Goal: Information Seeking & Learning: Learn about a topic

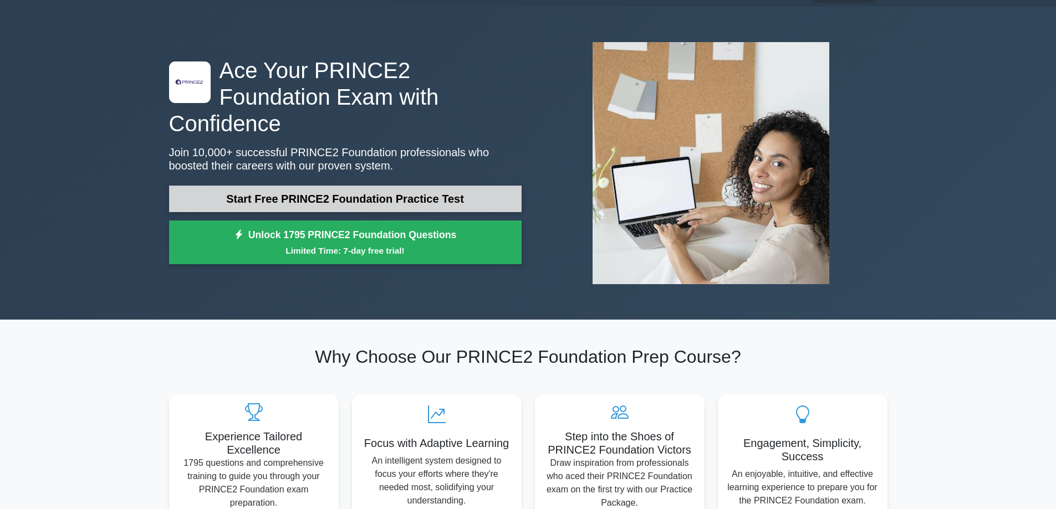
scroll to position [111, 0]
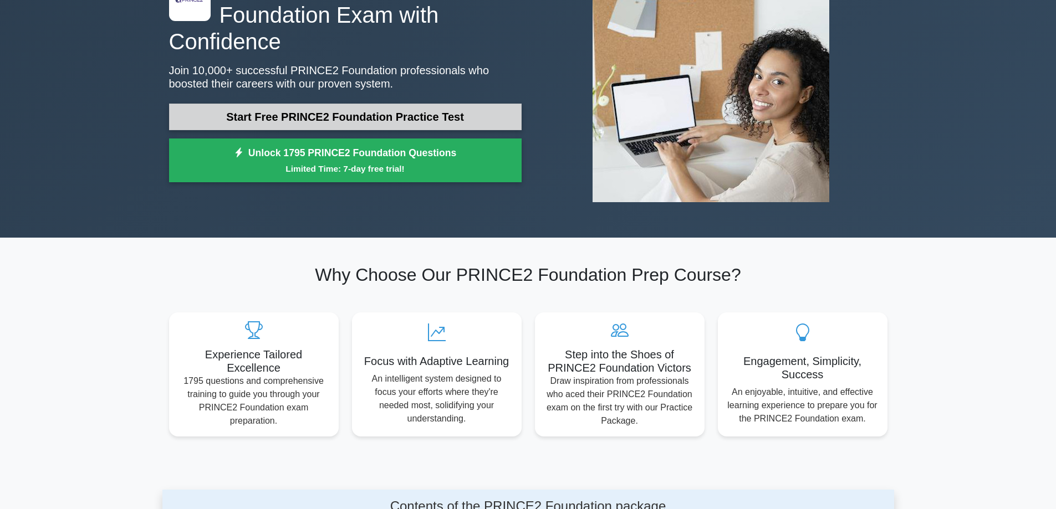
click at [332, 104] on link "Start Free PRINCE2 Foundation Practice Test" at bounding box center [345, 117] width 352 height 27
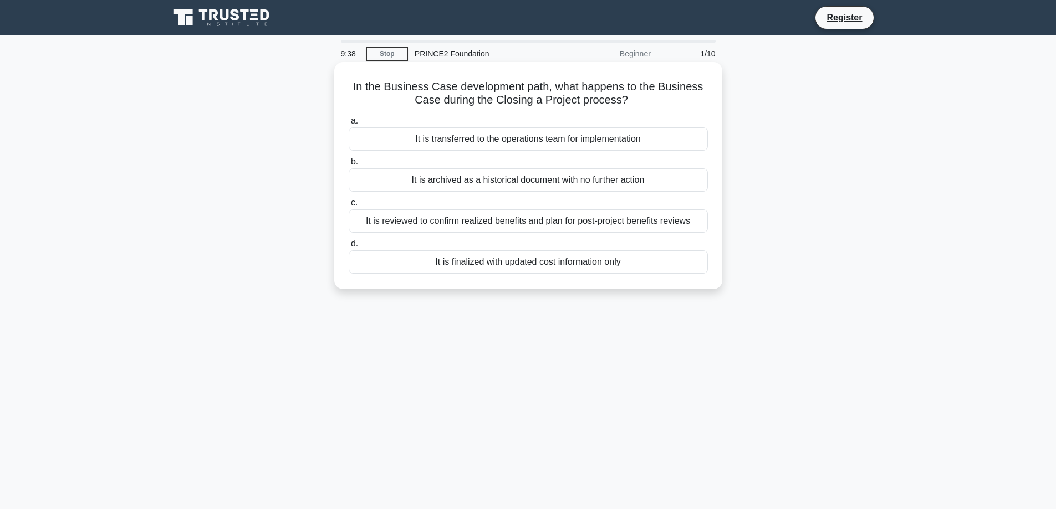
click at [417, 220] on div "It is reviewed to confirm realized benefits and plan for post-project benefits …" at bounding box center [528, 221] width 359 height 23
click at [349, 207] on input "c. It is reviewed to confirm realized benefits and plan for post-project benefi…" at bounding box center [349, 203] width 0 height 7
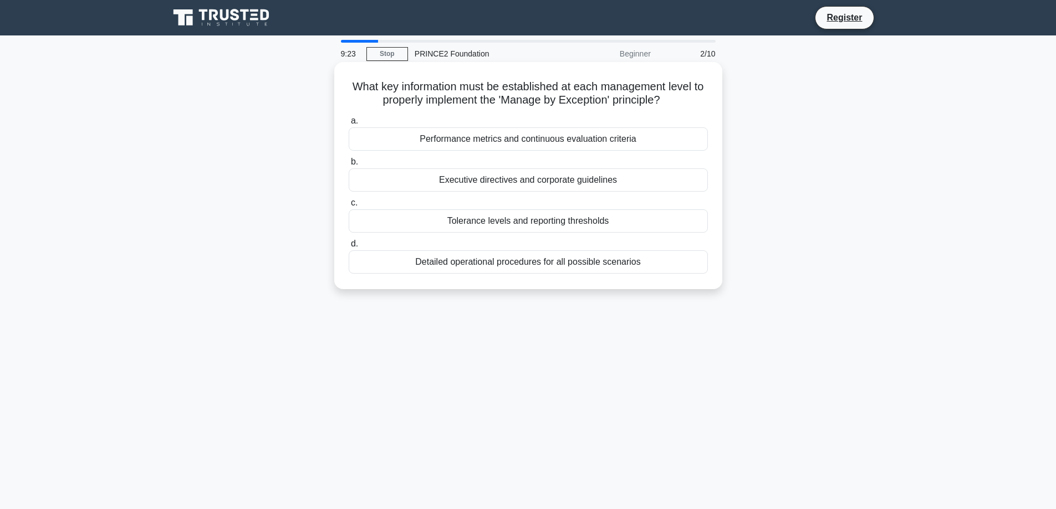
click at [517, 139] on div "Performance metrics and continuous evaluation criteria" at bounding box center [528, 138] width 359 height 23
click at [349, 125] on input "a. Performance metrics and continuous evaluation criteria" at bounding box center [349, 120] width 0 height 7
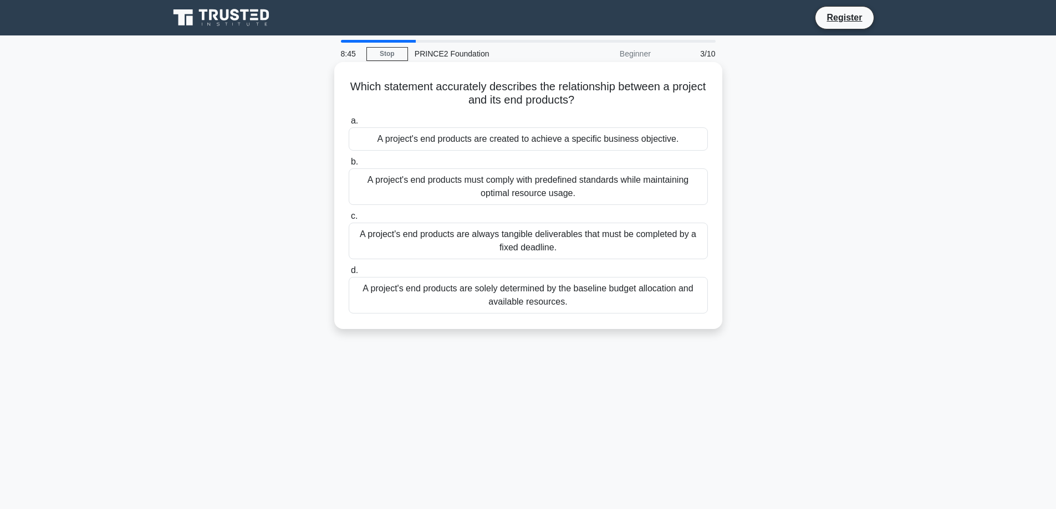
click at [456, 295] on div "A project's end products are solely determined by the baseline budget allocatio…" at bounding box center [528, 295] width 359 height 37
click at [349, 274] on input "d. A project's end products are solely determined by the baseline budget alloca…" at bounding box center [349, 270] width 0 height 7
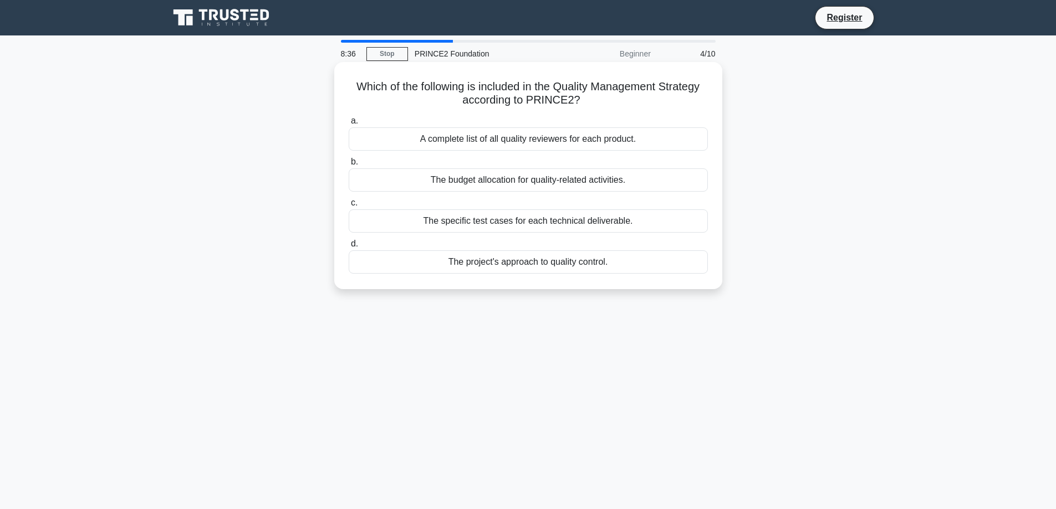
click at [492, 144] on div "A complete list of all quality reviewers for each product." at bounding box center [528, 138] width 359 height 23
click at [349, 125] on input "a. A complete list of all quality reviewers for each product." at bounding box center [349, 120] width 0 height 7
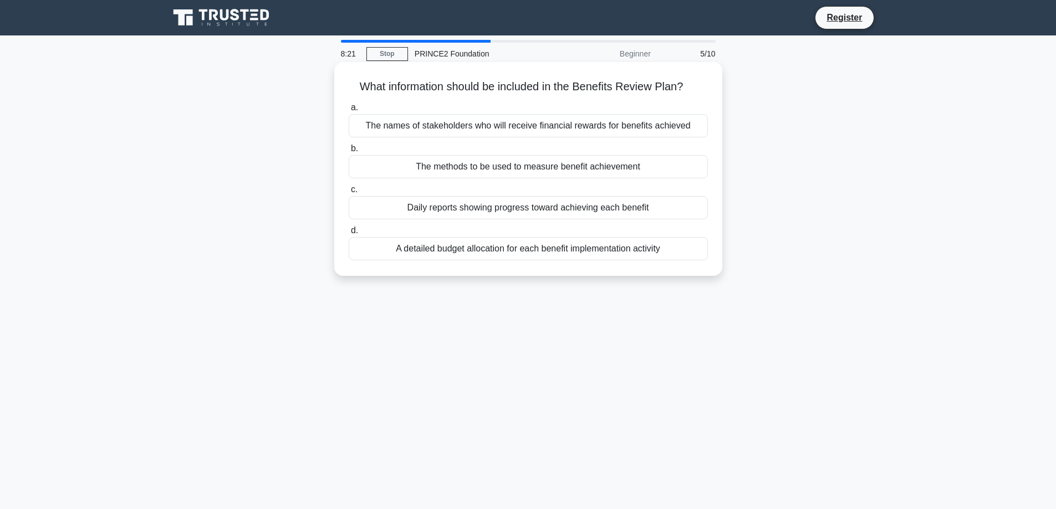
click at [500, 207] on div "Daily reports showing progress toward achieving each benefit" at bounding box center [528, 207] width 359 height 23
click at [349, 193] on input "c. Daily reports showing progress toward achieving each benefit" at bounding box center [349, 189] width 0 height 7
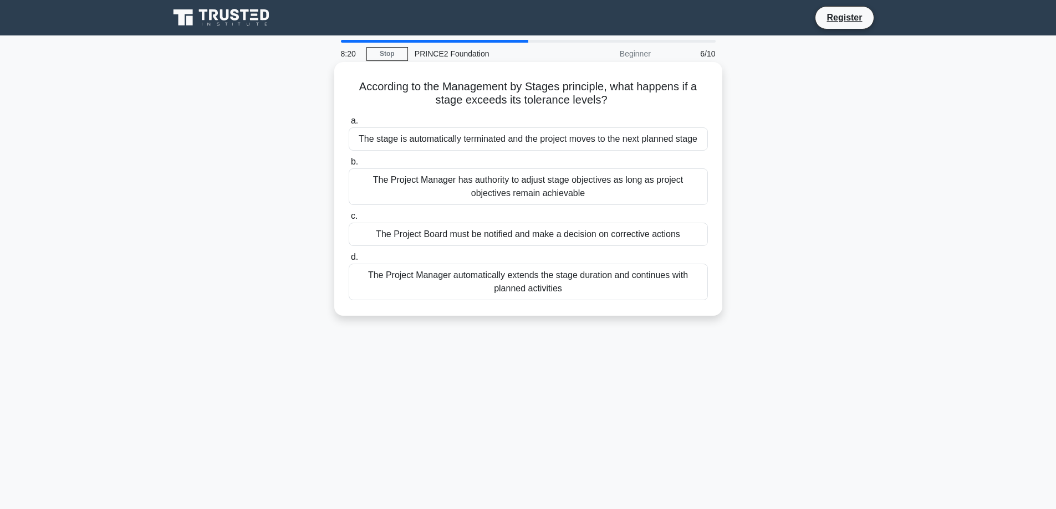
click at [476, 243] on div "The Project Board must be notified and make a decision on corrective actions" at bounding box center [528, 234] width 359 height 23
click at [349, 220] on input "c. The Project Board must be notified and make a decision on corrective actions" at bounding box center [349, 216] width 0 height 7
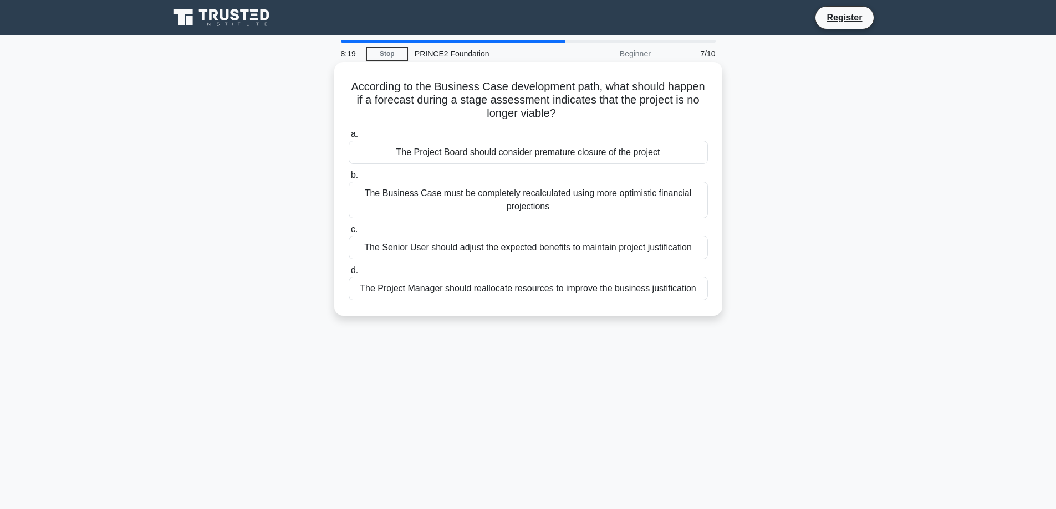
click at [527, 195] on div "The Business Case must be completely recalculated using more optimistic financi…" at bounding box center [528, 200] width 359 height 37
click at [349, 179] on input "b. The Business Case must be completely recalculated using more optimistic fina…" at bounding box center [349, 175] width 0 height 7
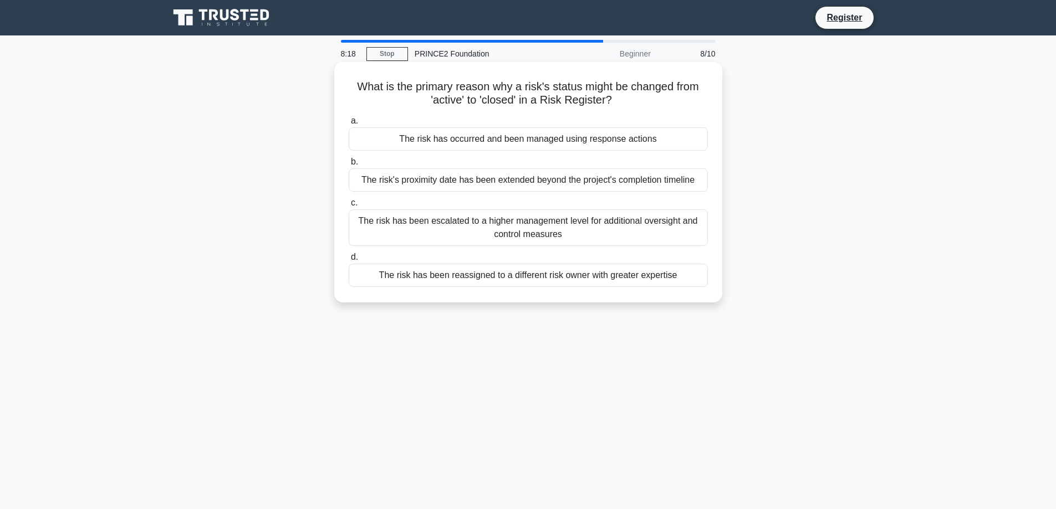
click at [510, 232] on div "The risk has been escalated to a higher management level for additional oversig…" at bounding box center [528, 228] width 359 height 37
click at [349, 207] on input "c. The risk has been escalated to a higher management level for additional over…" at bounding box center [349, 203] width 0 height 7
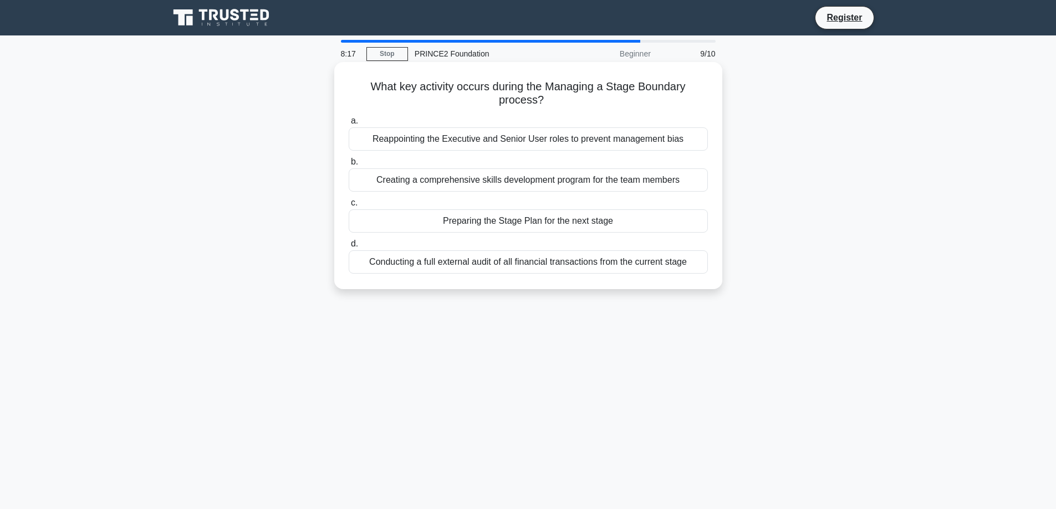
click at [500, 274] on div "Conducting a full external audit of all financial transactions from the current…" at bounding box center [528, 262] width 359 height 23
click at [349, 248] on input "d. Conducting a full external audit of all financial transactions from the curr…" at bounding box center [349, 244] width 0 height 7
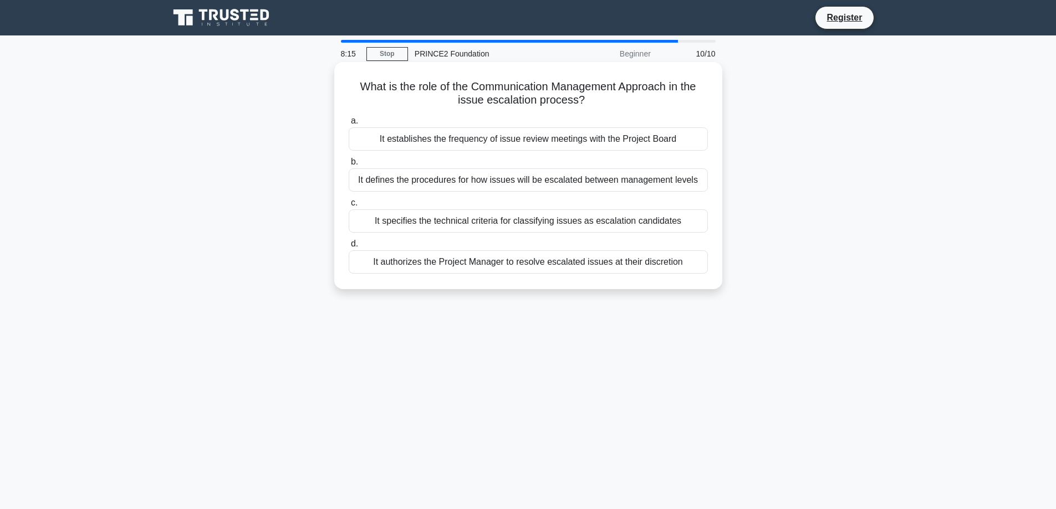
click at [504, 145] on div "It establishes the frequency of issue review meetings with the Project Board" at bounding box center [528, 138] width 359 height 23
click at [349, 125] on input "a. It establishes the frequency of issue review meetings with the Project Board" at bounding box center [349, 120] width 0 height 7
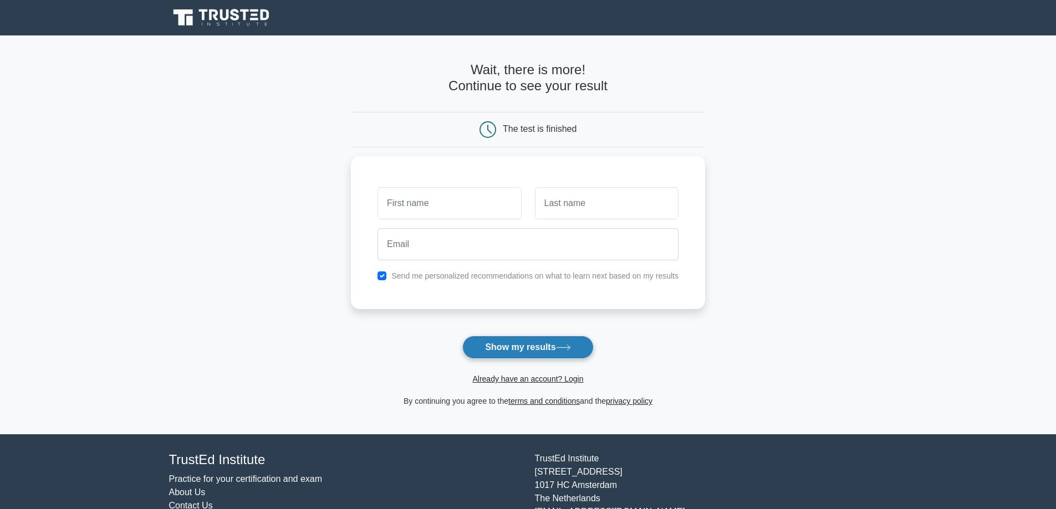
click at [537, 342] on button "Show my results" at bounding box center [527, 347] width 131 height 23
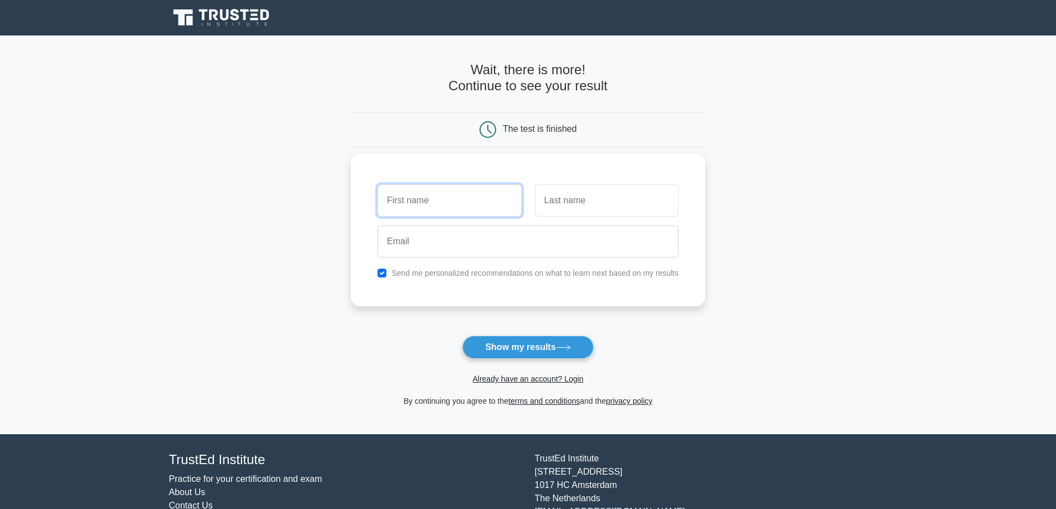
click at [448, 206] on input "text" at bounding box center [449, 201] width 144 height 32
type input "Ronald"
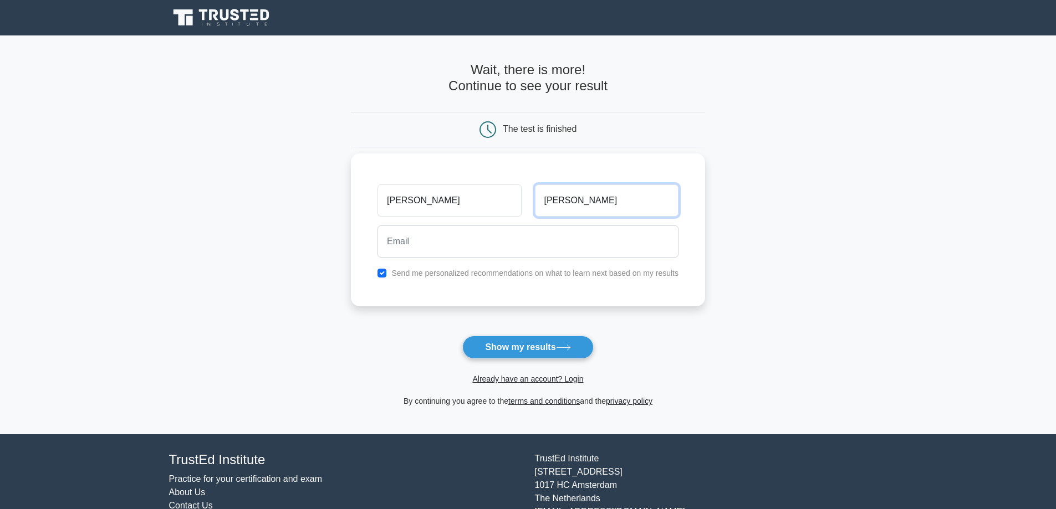
type input "Ray"
drag, startPoint x: 448, startPoint y: 206, endPoint x: 450, endPoint y: 216, distance: 10.1
click at [450, 216] on input "Ronald" at bounding box center [449, 201] width 144 height 32
type input "Ron"
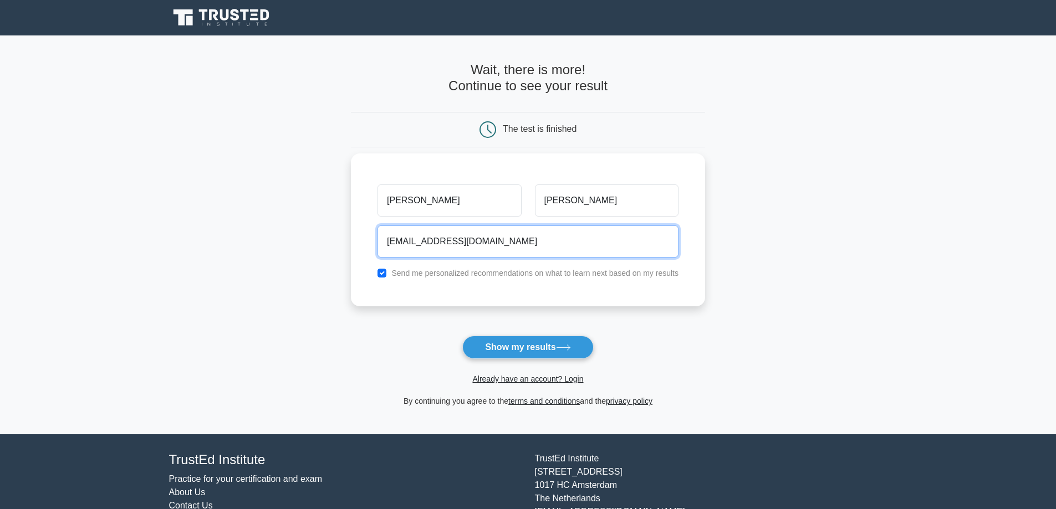
click at [399, 242] on input "123@gmail.com" at bounding box center [527, 242] width 301 height 32
click at [401, 242] on input "123@gmail.com" at bounding box center [527, 242] width 301 height 32
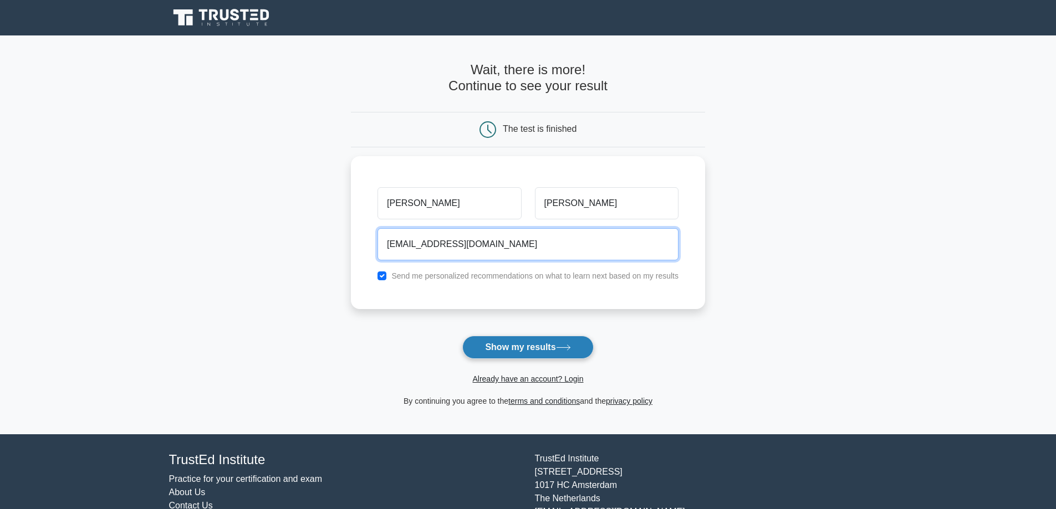
type input "123@gmail.com"
click at [523, 349] on button "Show my results" at bounding box center [527, 347] width 131 height 23
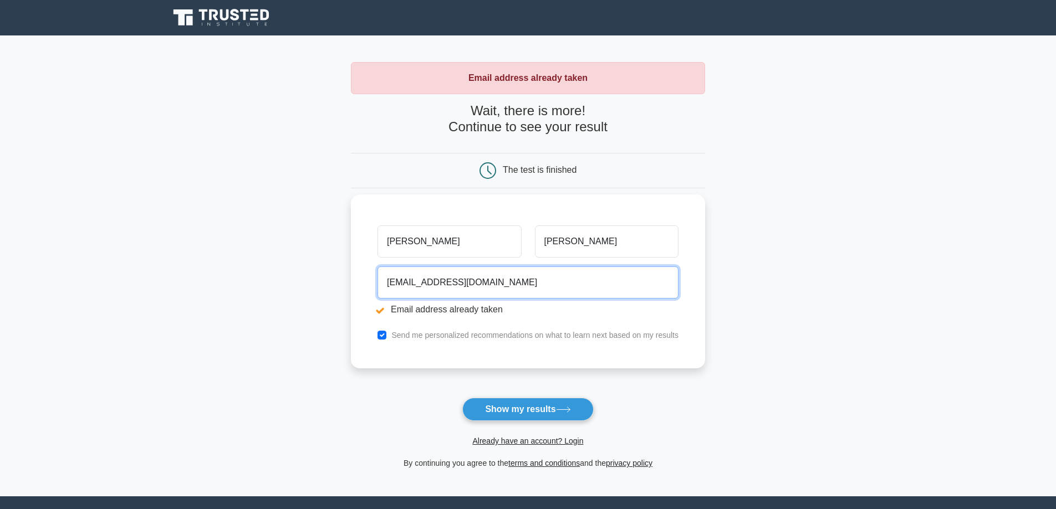
drag, startPoint x: 403, startPoint y: 285, endPoint x: 385, endPoint y: 287, distance: 18.3
click at [385, 287] on input "[EMAIL_ADDRESS][DOMAIN_NAME]" at bounding box center [527, 283] width 301 height 32
type input "123456@gmail.com"
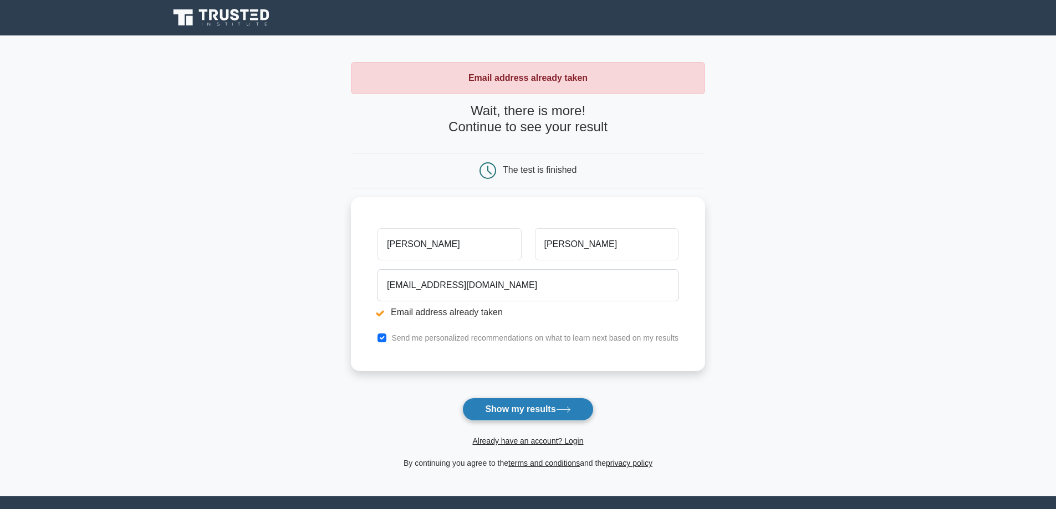
click at [525, 411] on button "Show my results" at bounding box center [527, 409] width 131 height 23
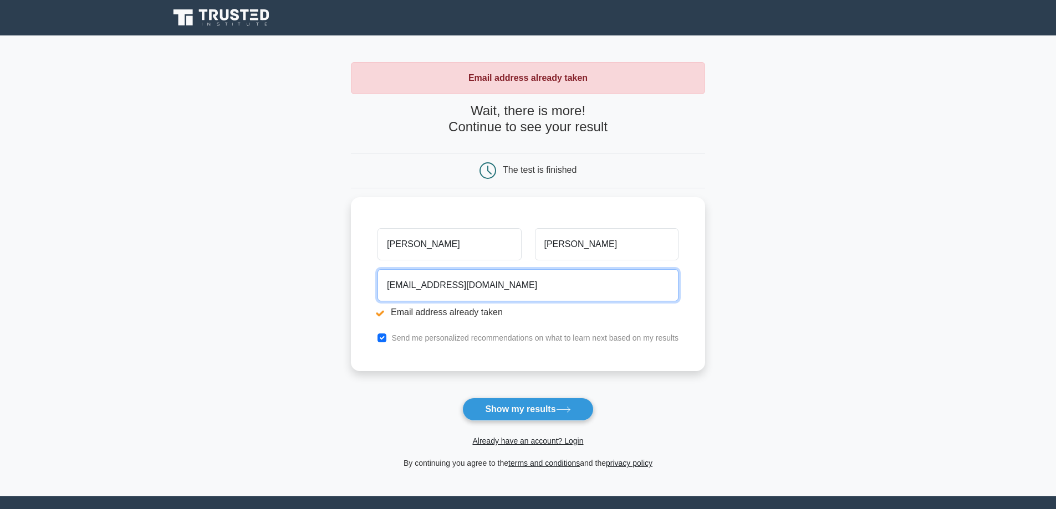
drag, startPoint x: 416, startPoint y: 283, endPoint x: 338, endPoint y: 282, distance: 78.2
click at [338, 282] on main "Email address already taken Wait, there is more! Continue to see your result Th…" at bounding box center [528, 265] width 1056 height 461
type input "krazzy005@gmail.com"
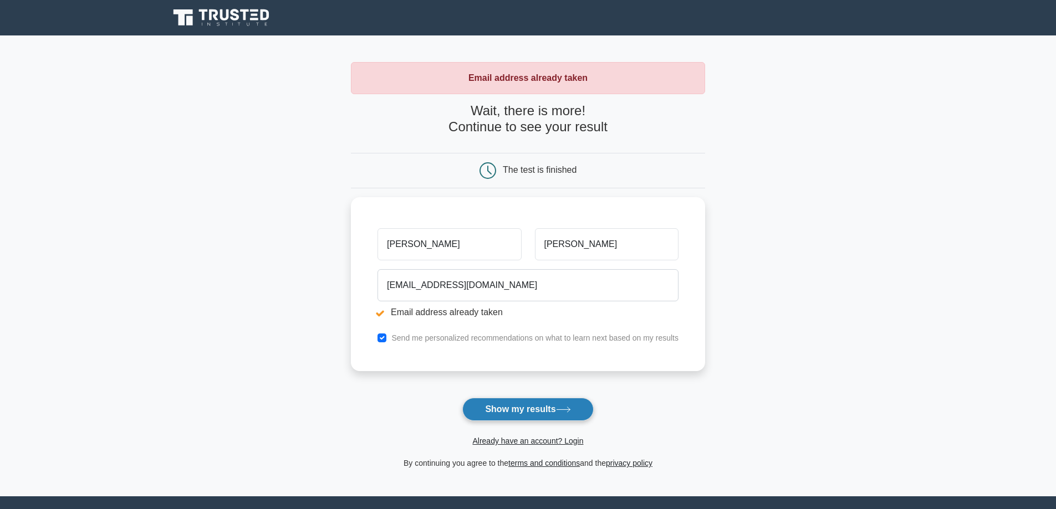
click at [530, 411] on button "Show my results" at bounding box center [527, 409] width 131 height 23
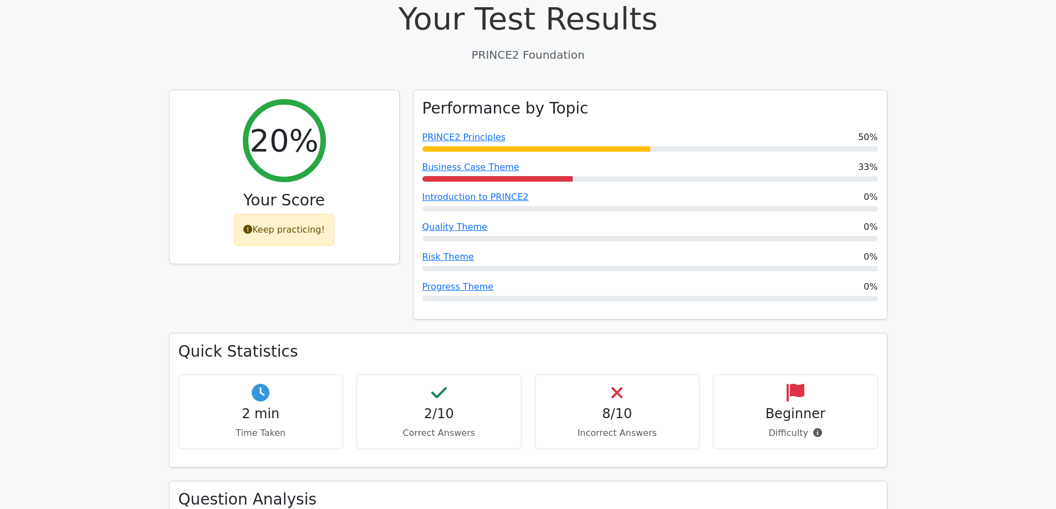
scroll to position [388, 0]
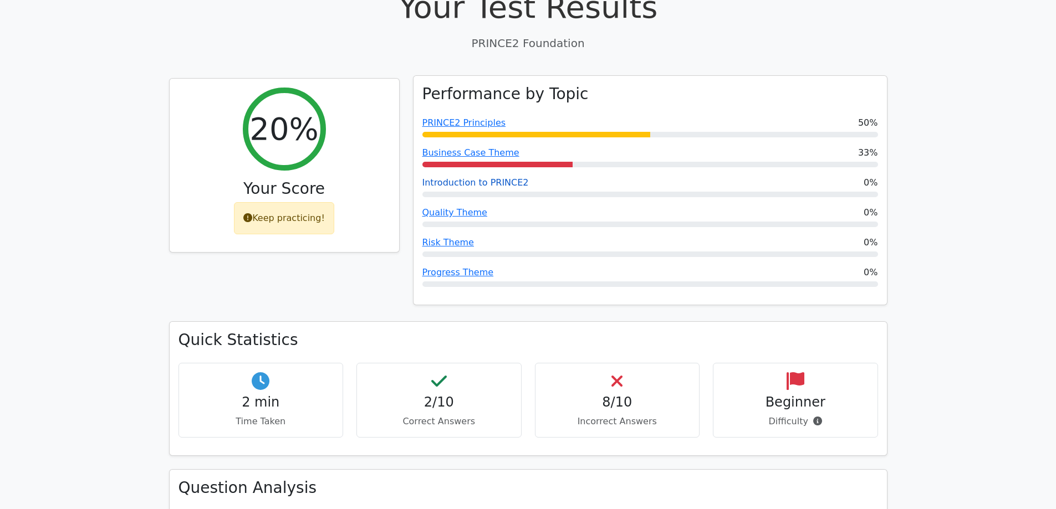
click at [480, 177] on link "Introduction to PRINCE2" at bounding box center [475, 182] width 106 height 11
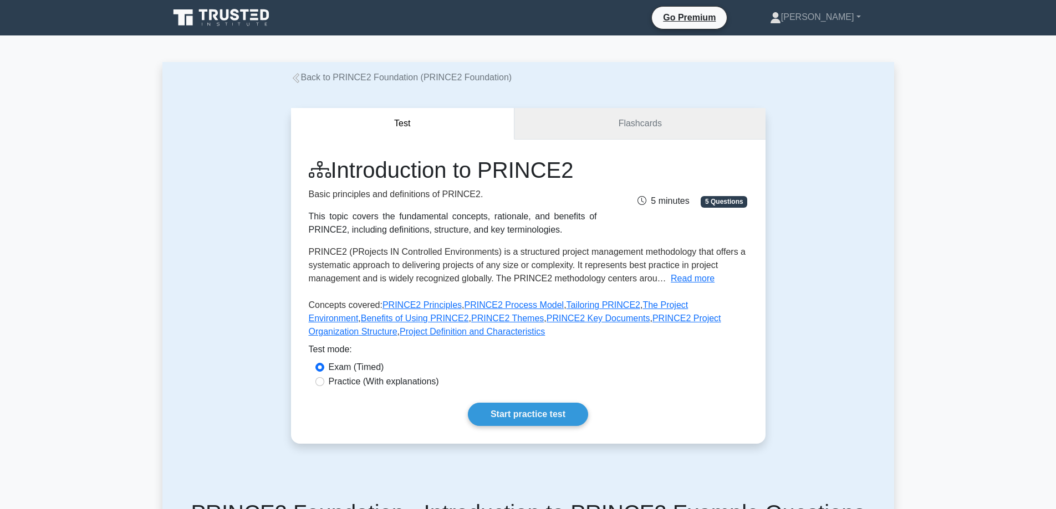
click at [620, 125] on link "Flashcards" at bounding box center [639, 124] width 251 height 32
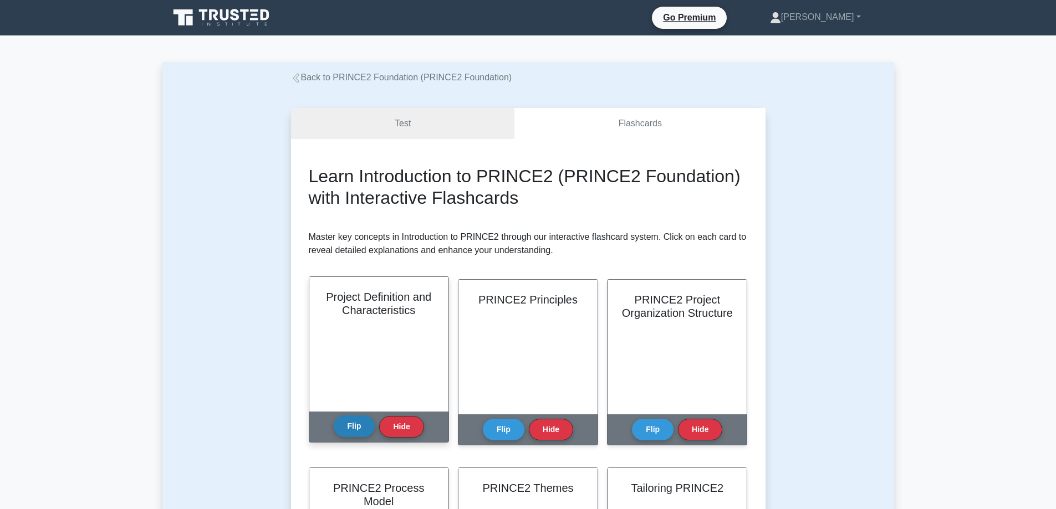
click at [353, 425] on button "Flip" at bounding box center [355, 427] width 42 height 22
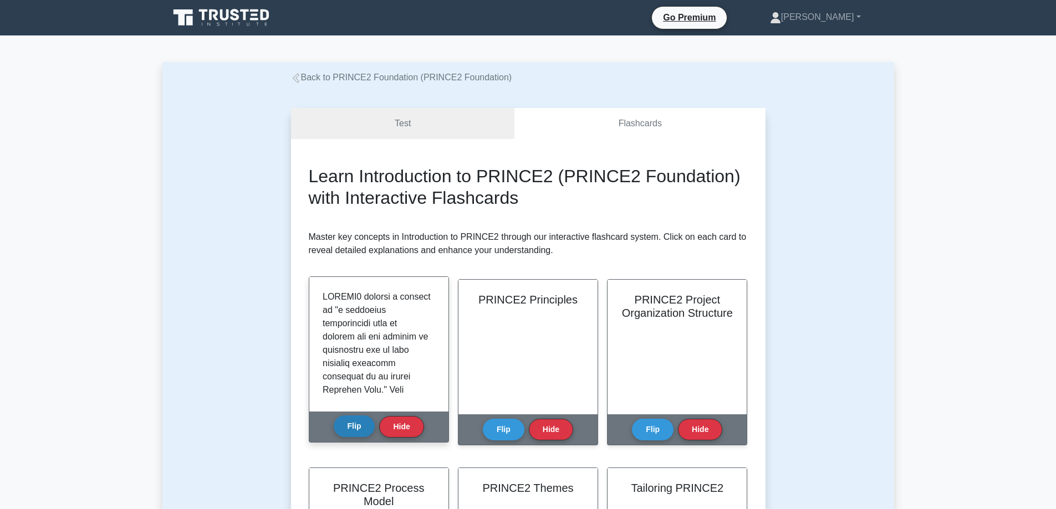
click at [353, 425] on button "Flip" at bounding box center [355, 427] width 42 height 22
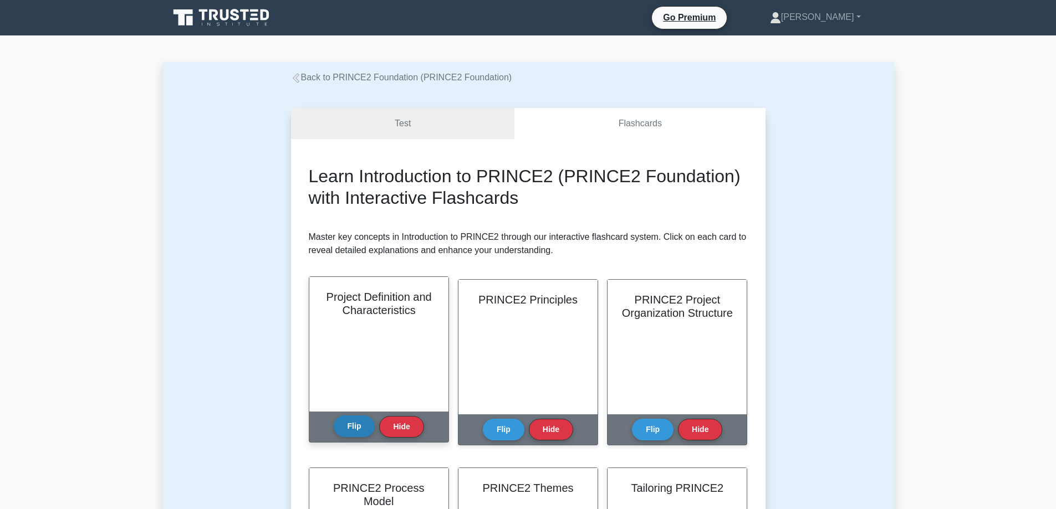
click at [353, 425] on button "Flip" at bounding box center [355, 427] width 42 height 22
